Goal: Task Accomplishment & Management: Complete application form

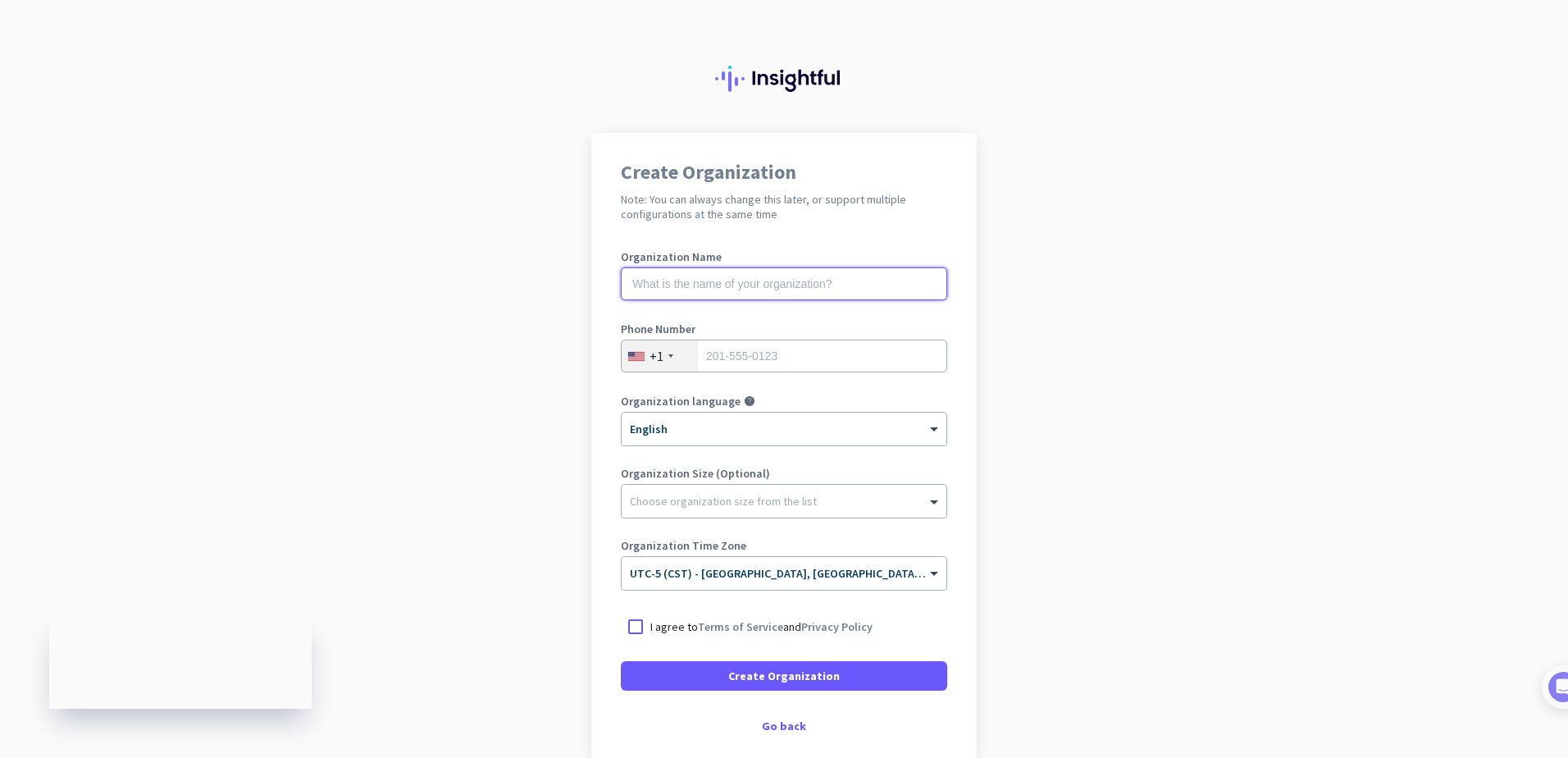
click at [794, 276] on input "text" at bounding box center [783, 283] width 326 height 33
type input "Mercor"
click at [730, 368] on input "tel" at bounding box center [783, 356] width 326 height 33
type input "9366480920"
click at [639, 625] on div at bounding box center [635, 626] width 30 height 30
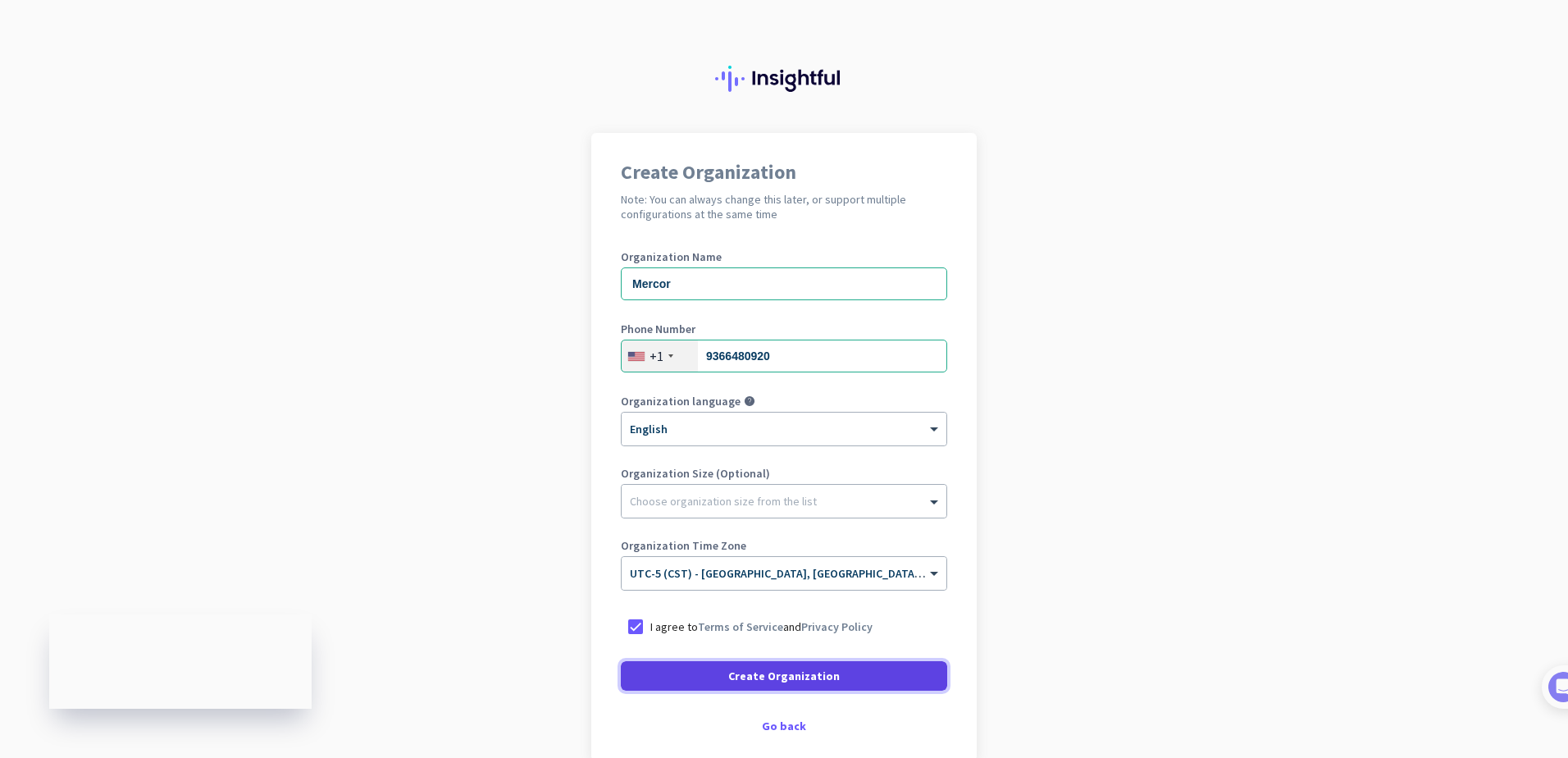
click at [781, 677] on span "Create Organization" at bounding box center [784, 675] width 111 height 16
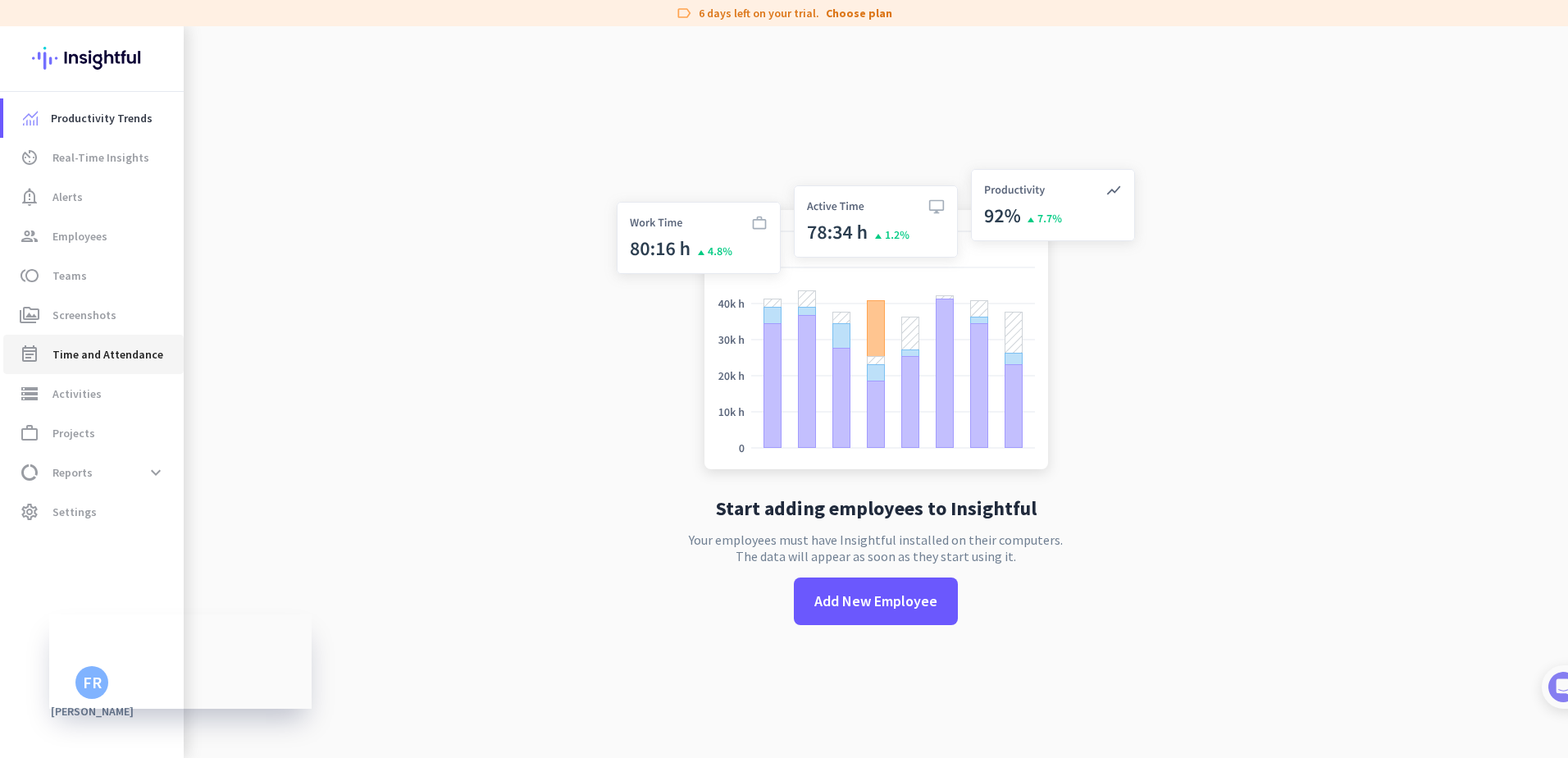
click at [136, 350] on span "Time and Attendance" at bounding box center [107, 354] width 110 height 19
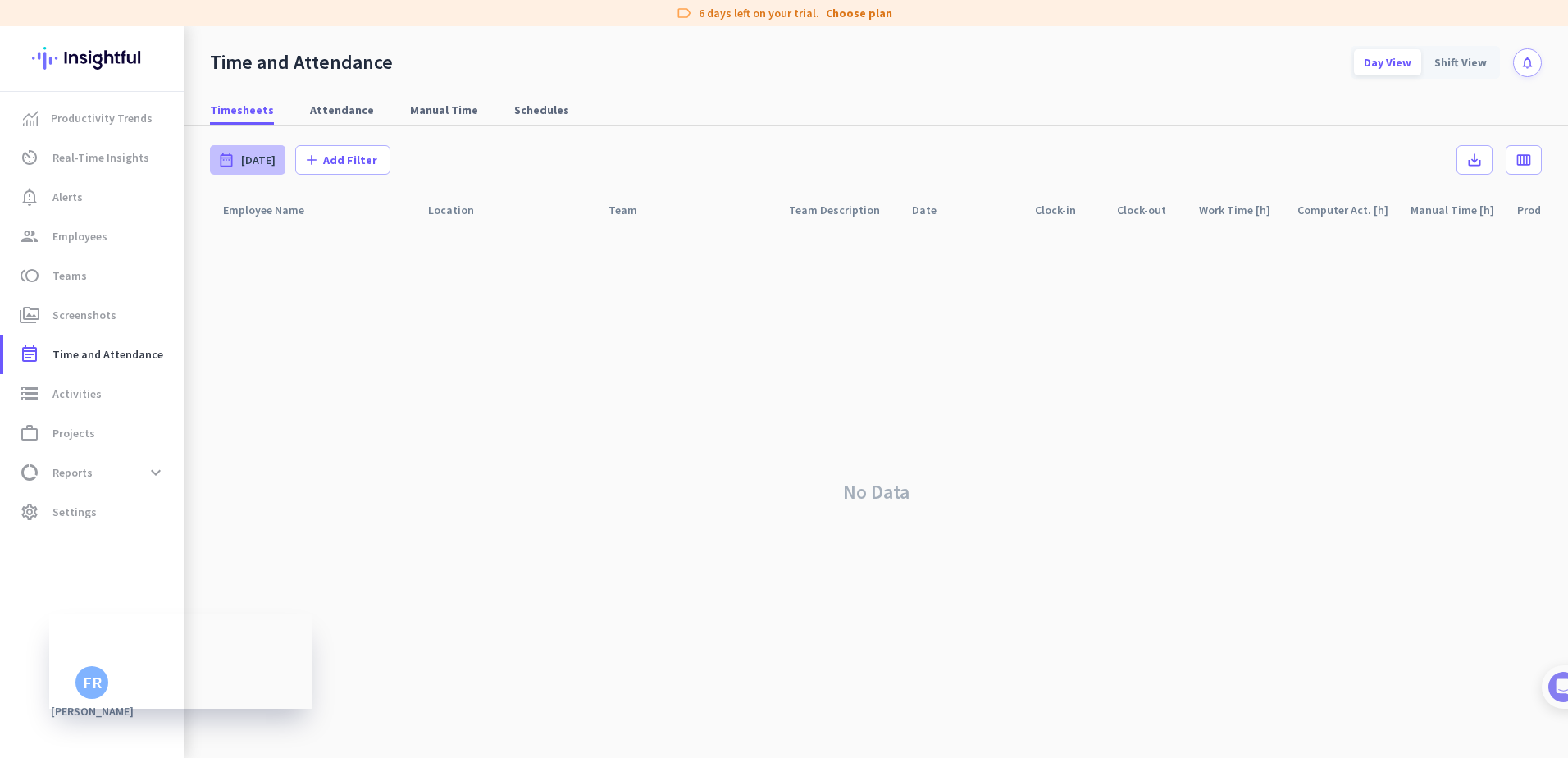
click at [256, 155] on span "[DATE]" at bounding box center [258, 159] width 35 height 16
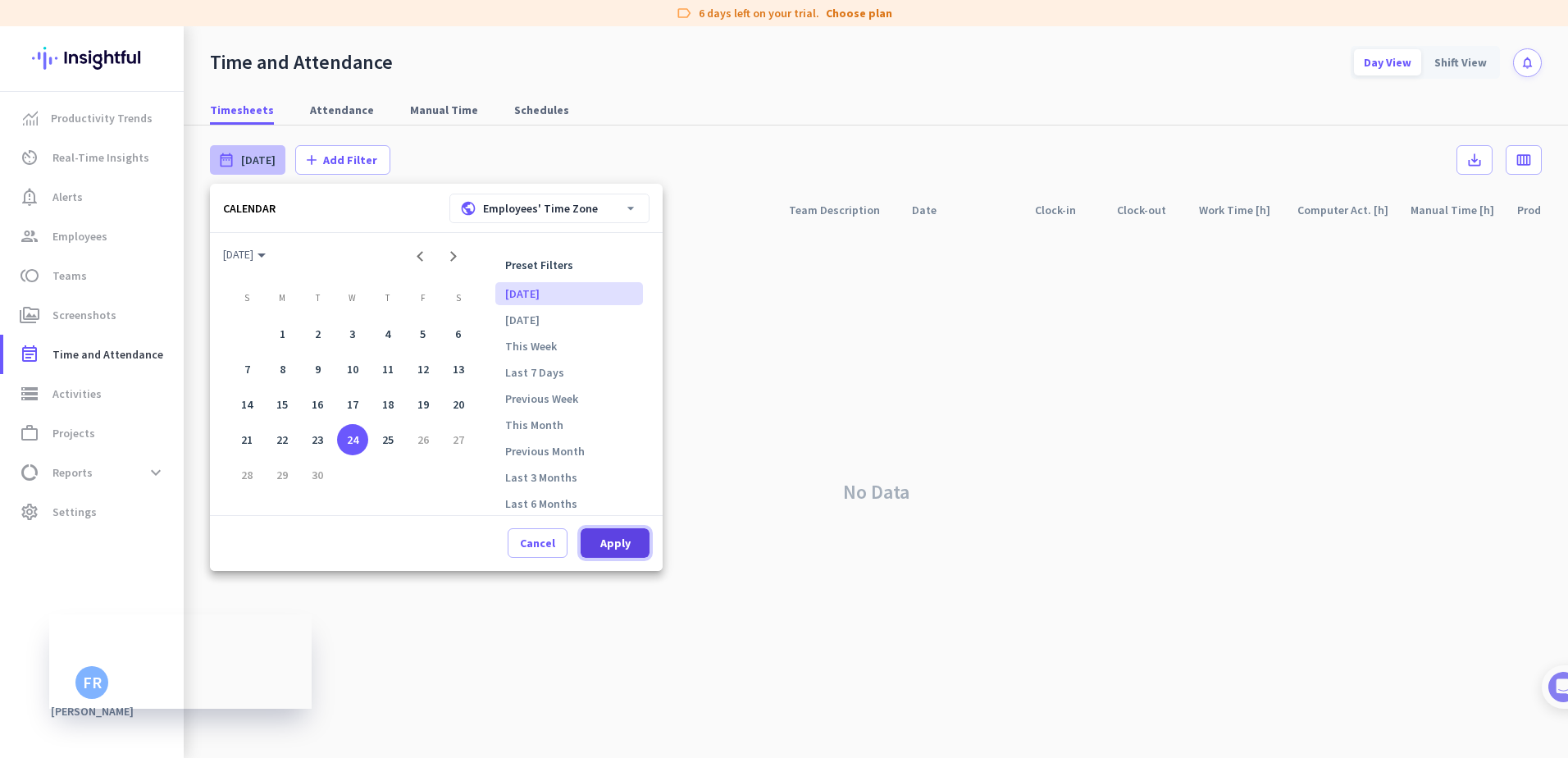
click at [607, 555] on span at bounding box center [615, 543] width 69 height 40
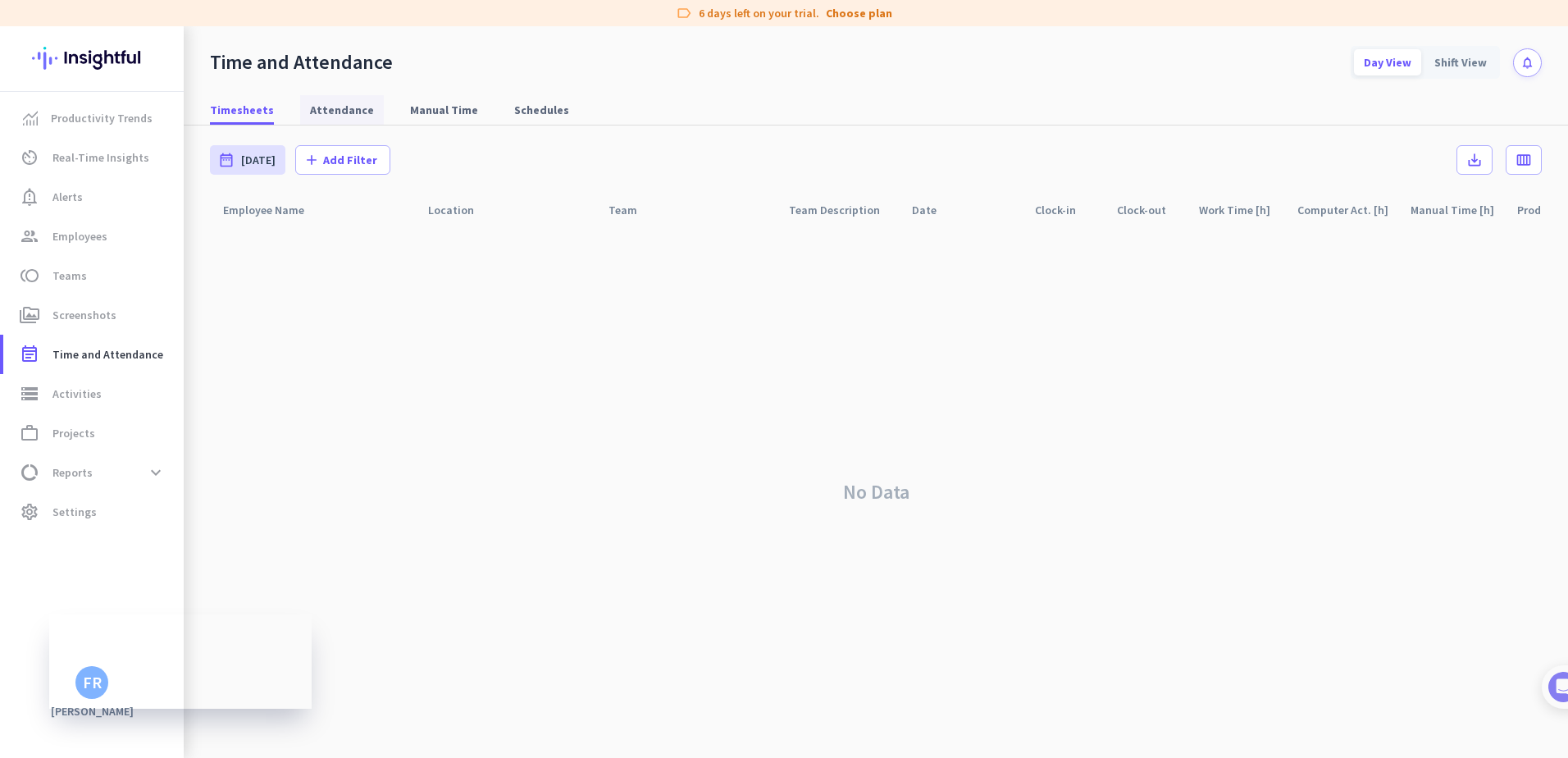
click at [316, 117] on span "Attendance" at bounding box center [342, 110] width 64 height 16
type input "[DATE] - [DATE]"
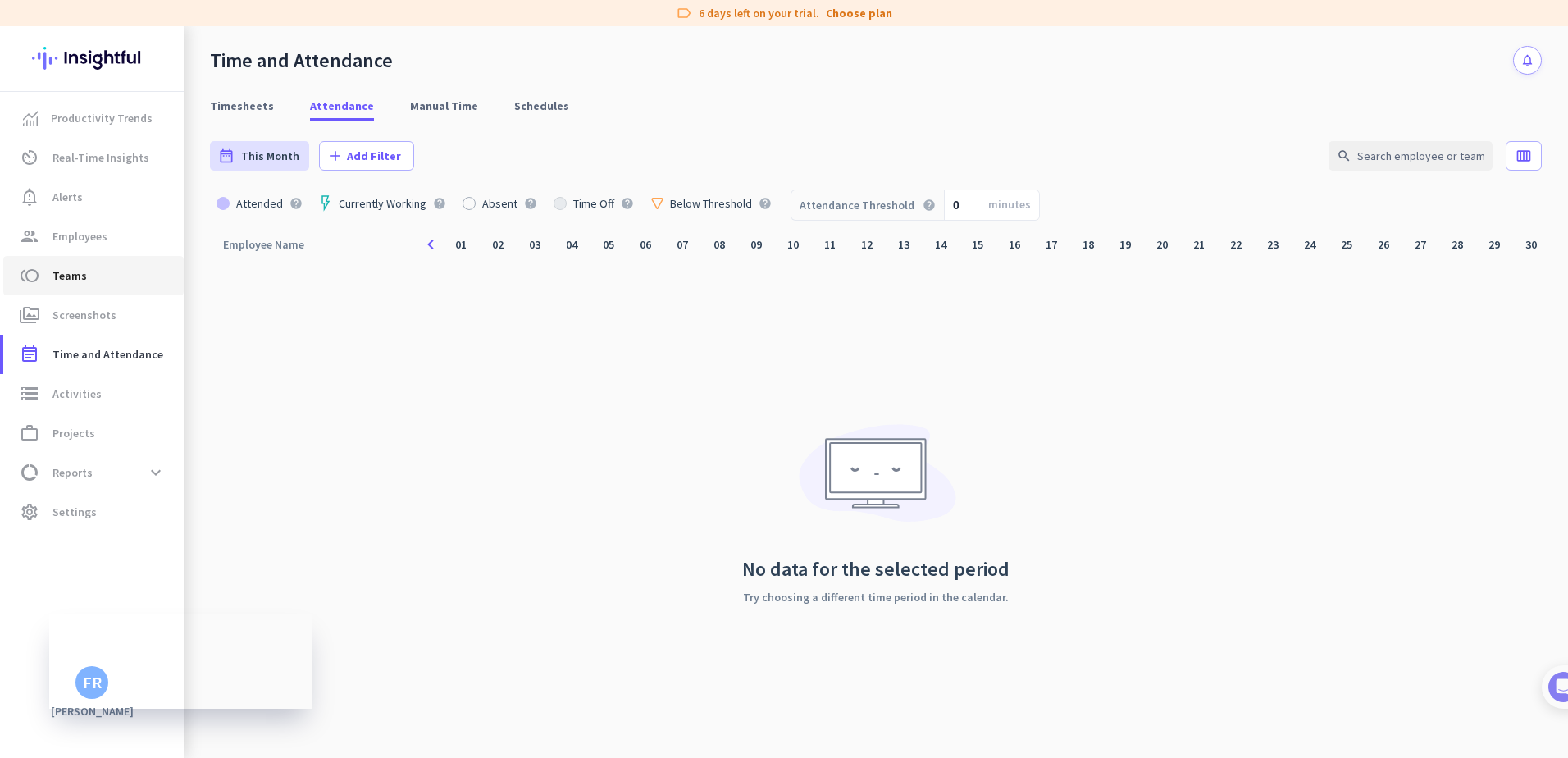
click at [105, 277] on span "toll Teams" at bounding box center [93, 275] width 154 height 19
type input "[DATE] - [DATE]"
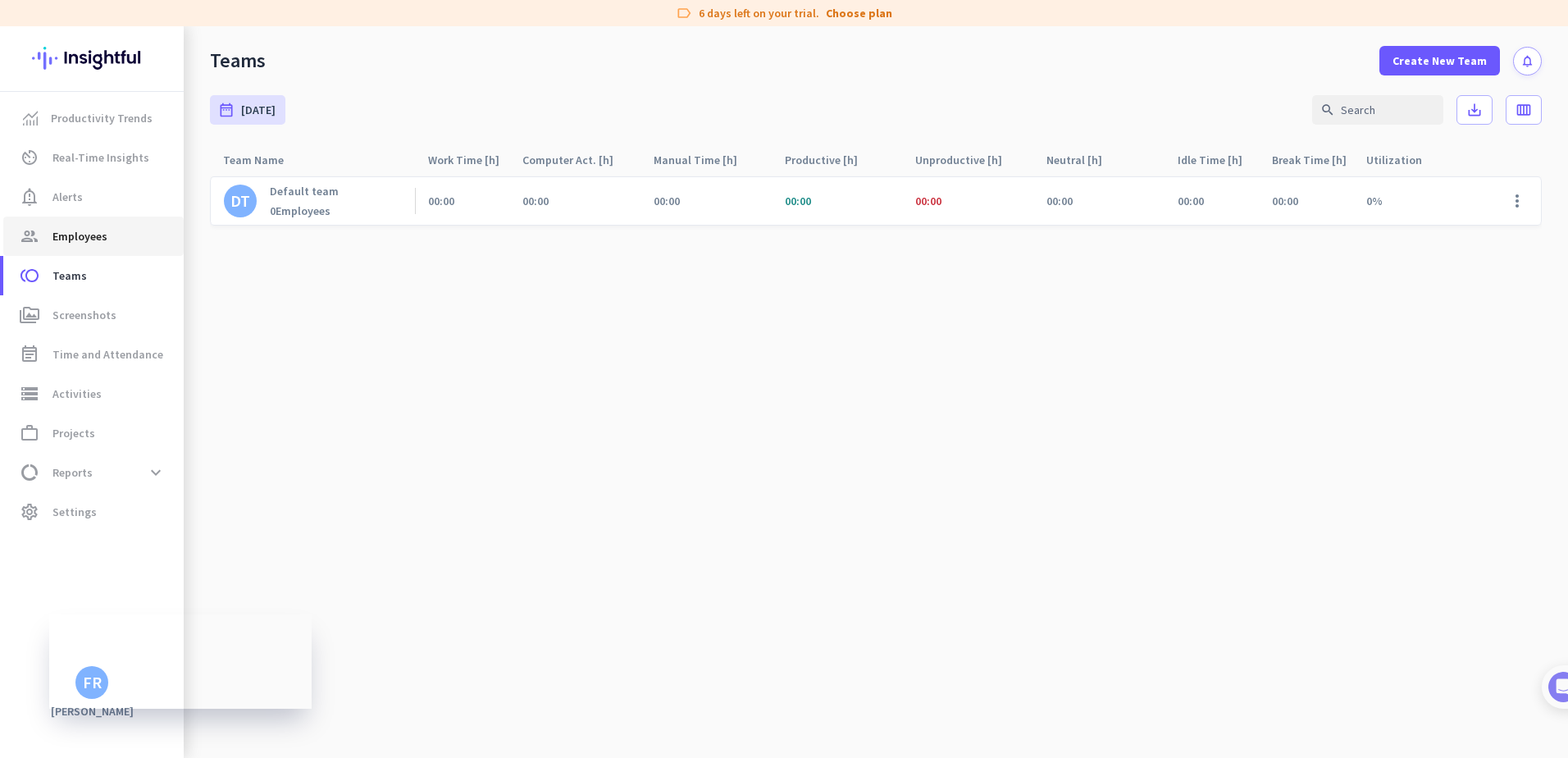
click at [108, 246] on link "group Employees" at bounding box center [94, 236] width 180 height 40
